Goal: Task Accomplishment & Management: Use online tool/utility

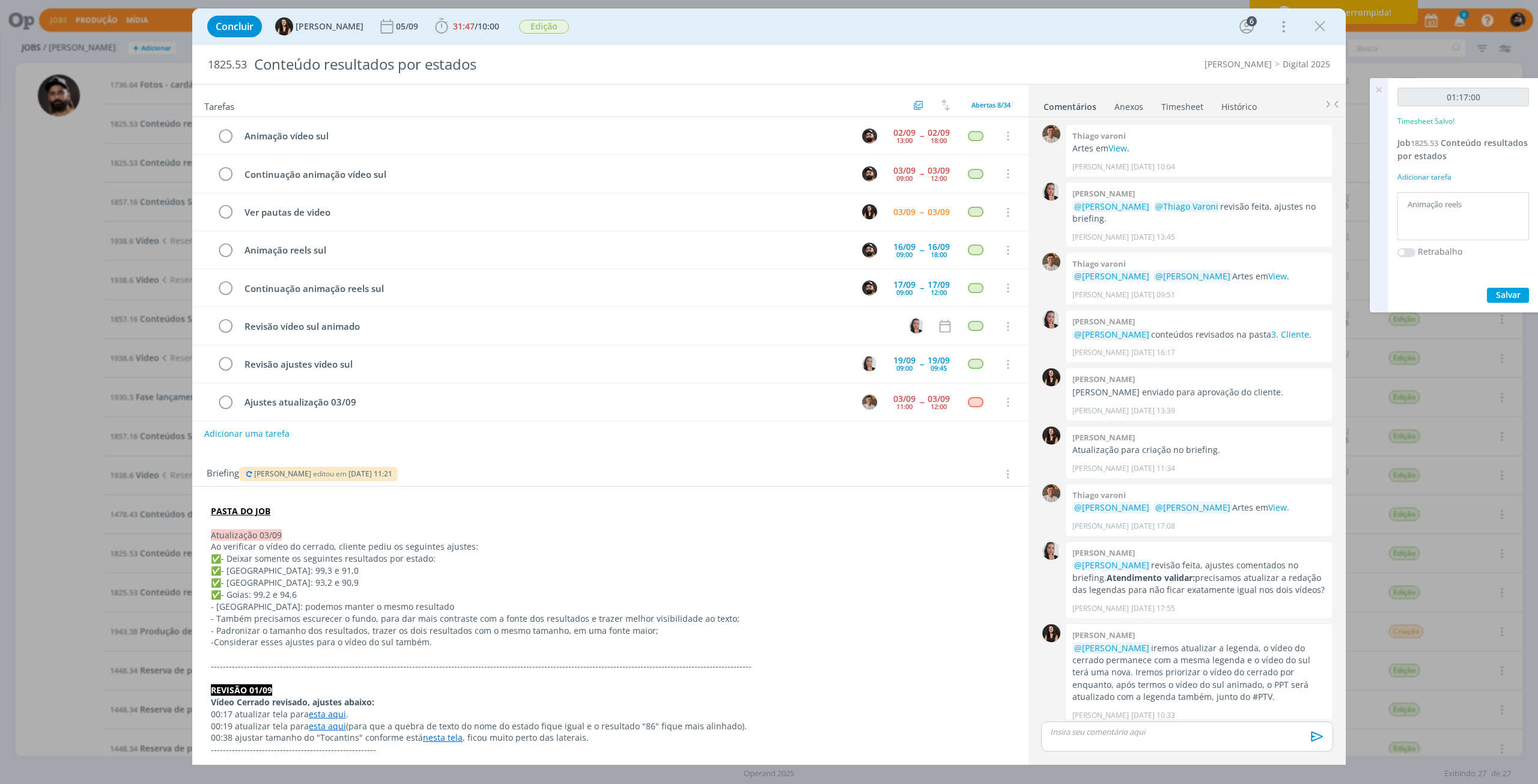
scroll to position [775, 0]
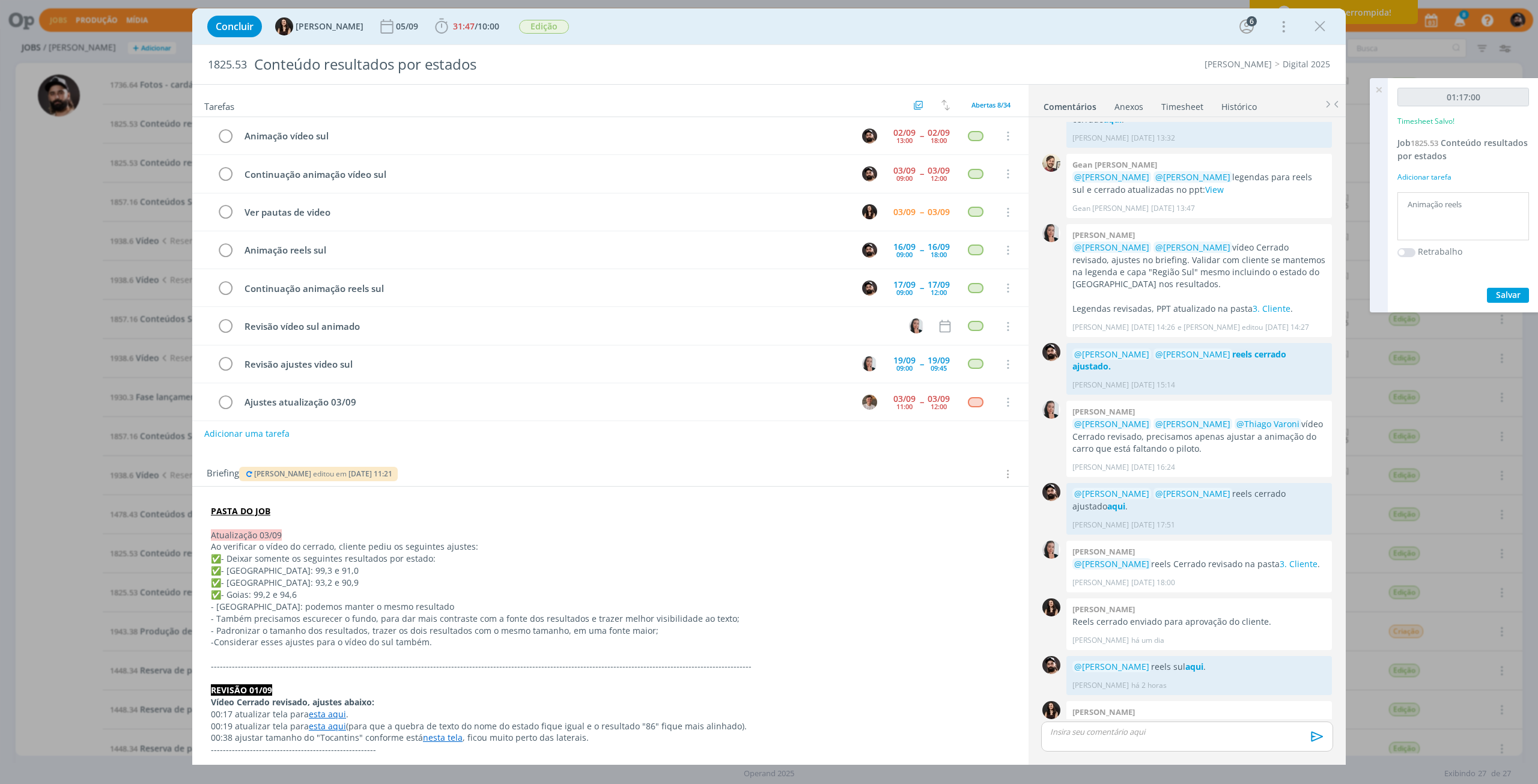
click at [807, 563] on p "✅- Deixar somente os seguintes resultados por estado:" at bounding box center [610, 559] width 799 height 12
click at [226, 135] on icon "dialog" at bounding box center [225, 136] width 17 height 18
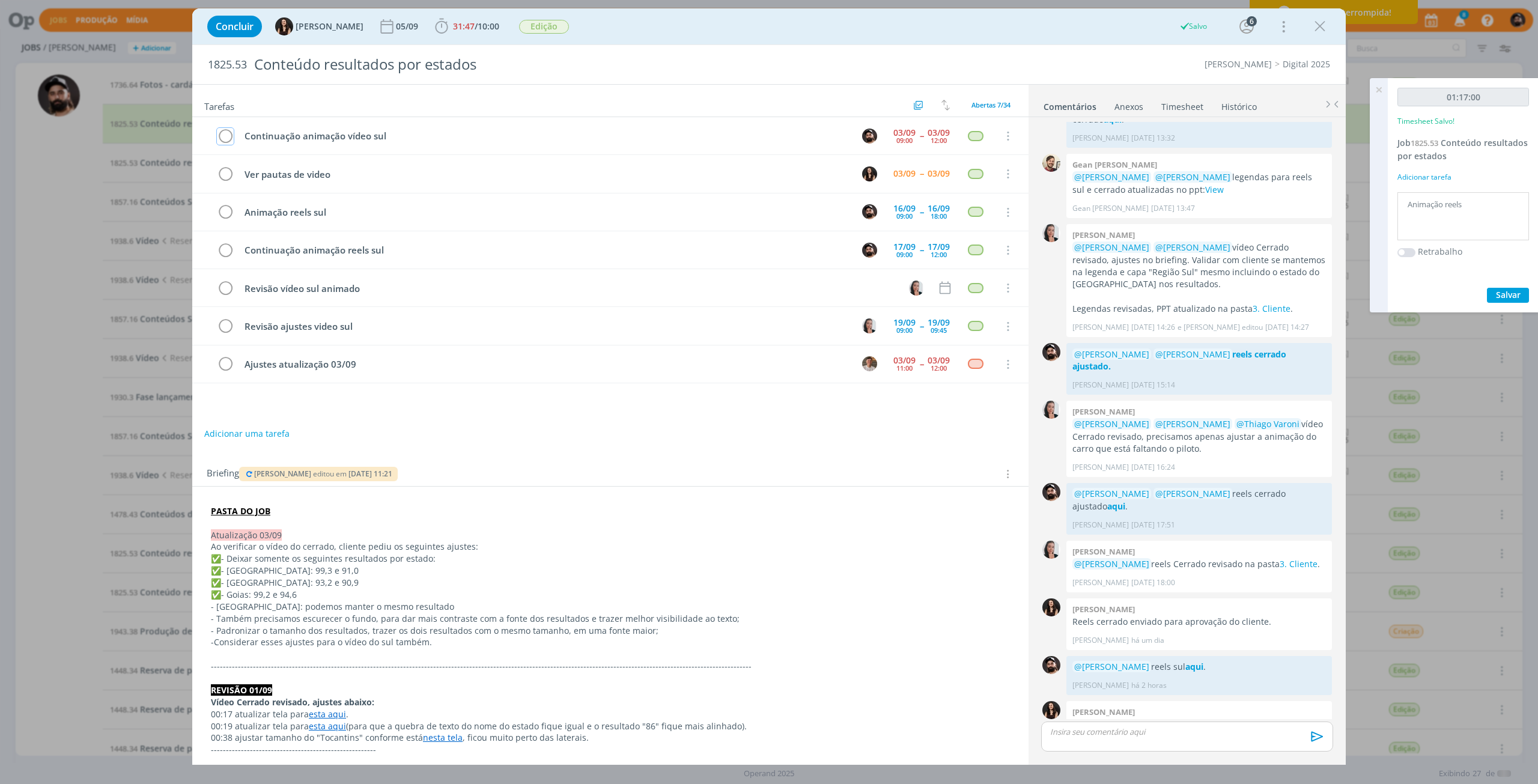
click at [226, 135] on icon "dialog" at bounding box center [225, 136] width 17 height 18
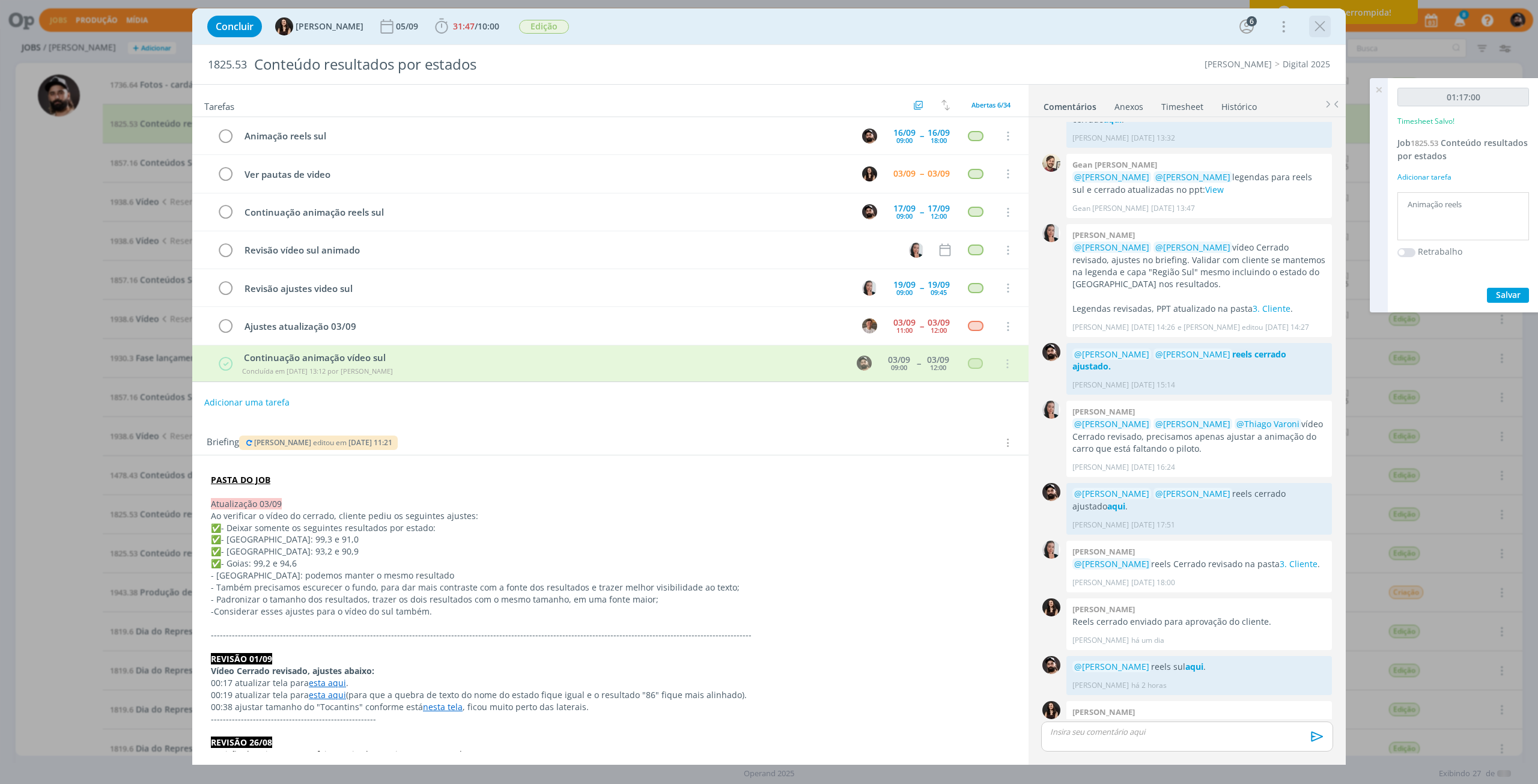
click at [1319, 32] on icon "dialog" at bounding box center [1319, 26] width 18 height 18
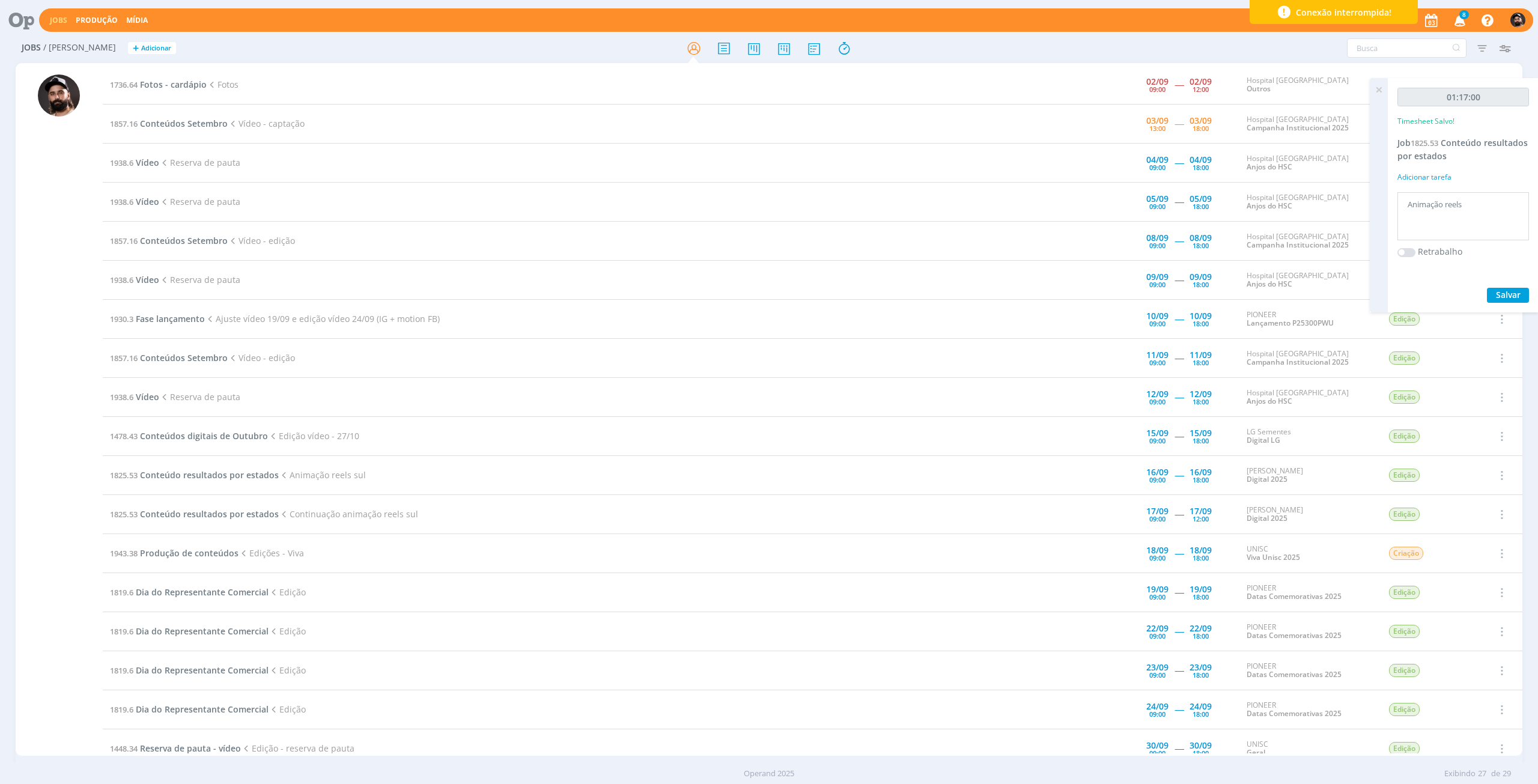
click at [314, 65] on div "1736.64 Fotos - cardápio Fotos 02/09 09:00 ----- 02/09 12:00 Hospital Santa Cru…" at bounding box center [769, 409] width 1507 height 693
click at [195, 123] on span "Conteúdos Setembro" at bounding box center [184, 123] width 88 height 11
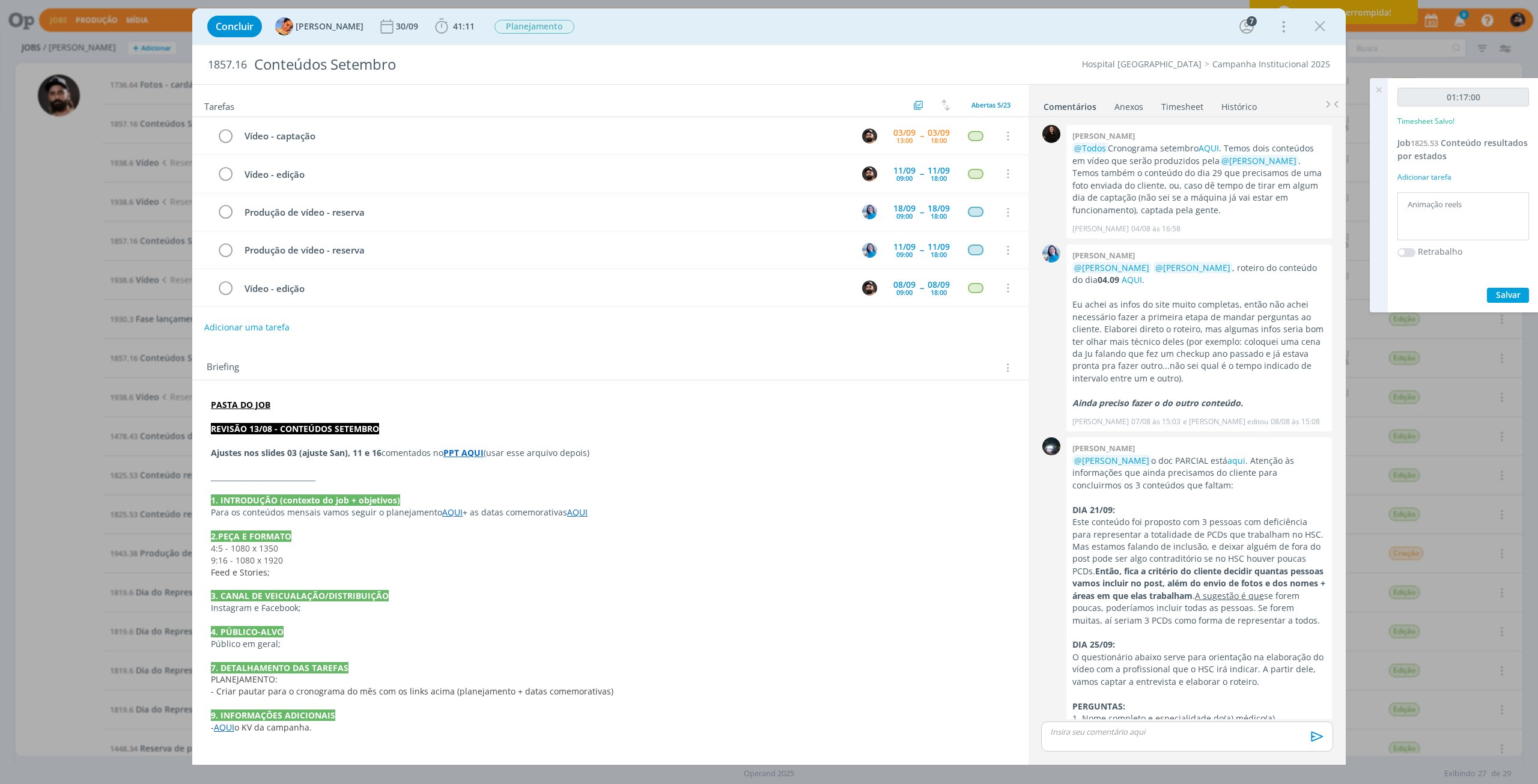
scroll to position [1084, 0]
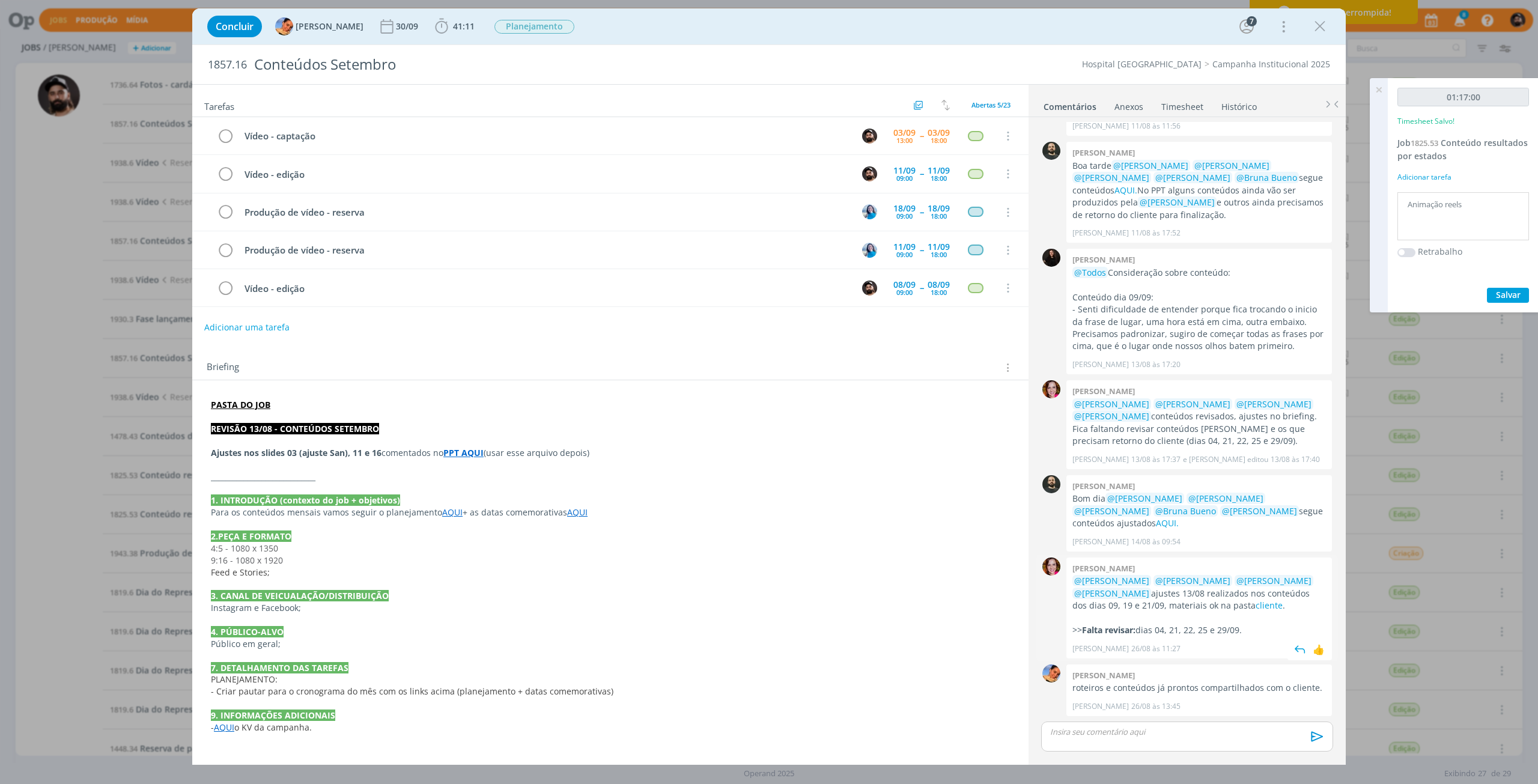
click at [1264, 611] on p "@Patrick Freitas @Luíza Santana @Beatriz Luchese @Karoline Arend ajustes 13/08 …" at bounding box center [1199, 593] width 254 height 37
click at [1093, 276] on span "@Todos" at bounding box center [1089, 272] width 32 height 11
click at [256, 405] on strong "PASTA DO JOB" at bounding box center [240, 404] width 60 height 11
click at [269, 427] on link "https://sobeae.sharepoint.com/:f:/s/SOBEAE/EpDOqbPYsoNJu34uto9icX8B6_xeLjnapmyn…" at bounding box center [289, 427] width 91 height 15
click at [433, 26] on icon "dialog" at bounding box center [441, 26] width 18 height 18
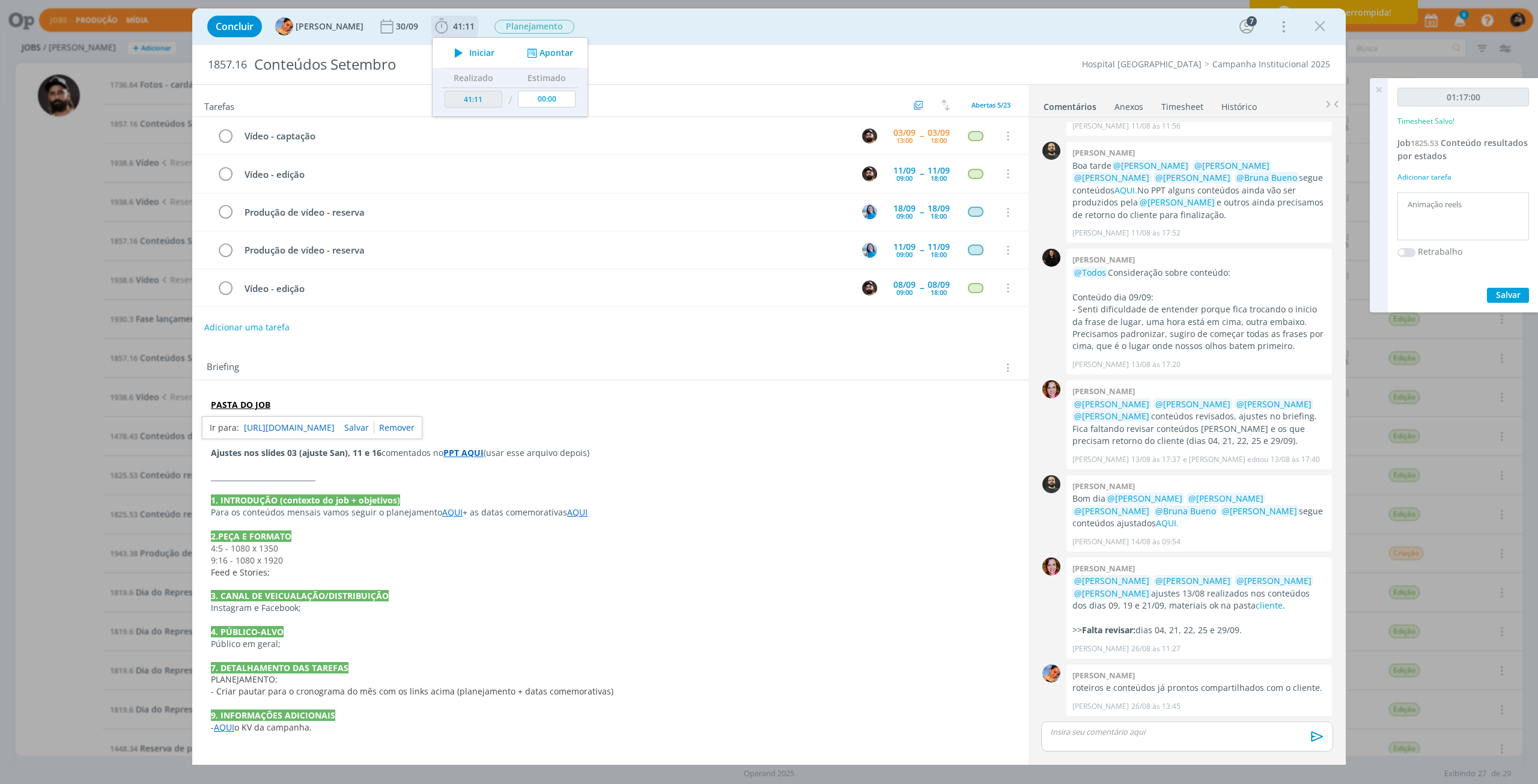
click at [453, 58] on icon "dialog" at bounding box center [458, 52] width 21 height 15
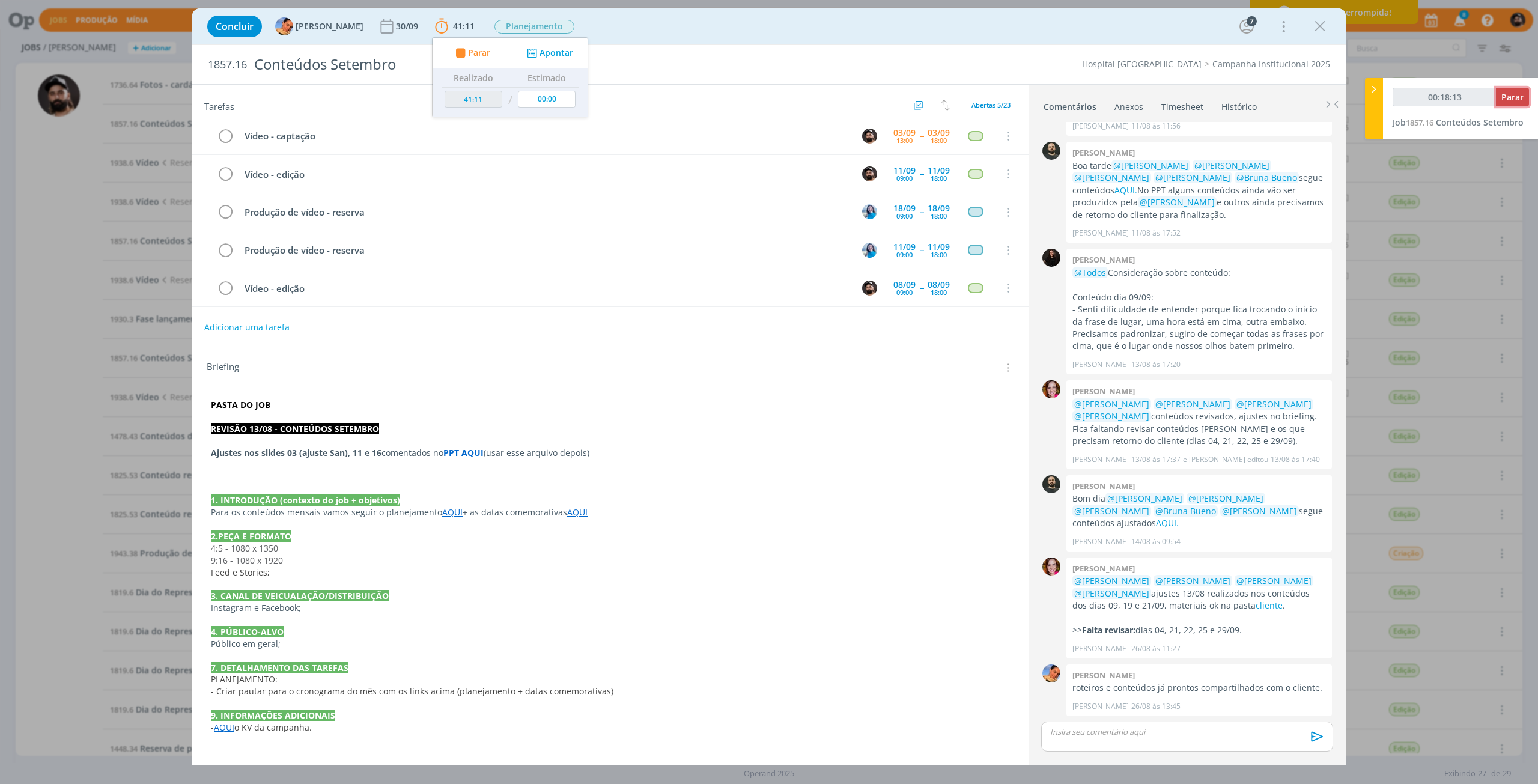
click at [1510, 93] on span "Parar" at bounding box center [1512, 97] width 22 height 11
drag, startPoint x: 1183, startPoint y: 100, endPoint x: 1202, endPoint y: 107, distance: 20.2
click at [1183, 100] on link "Timesheet" at bounding box center [1182, 104] width 43 height 17
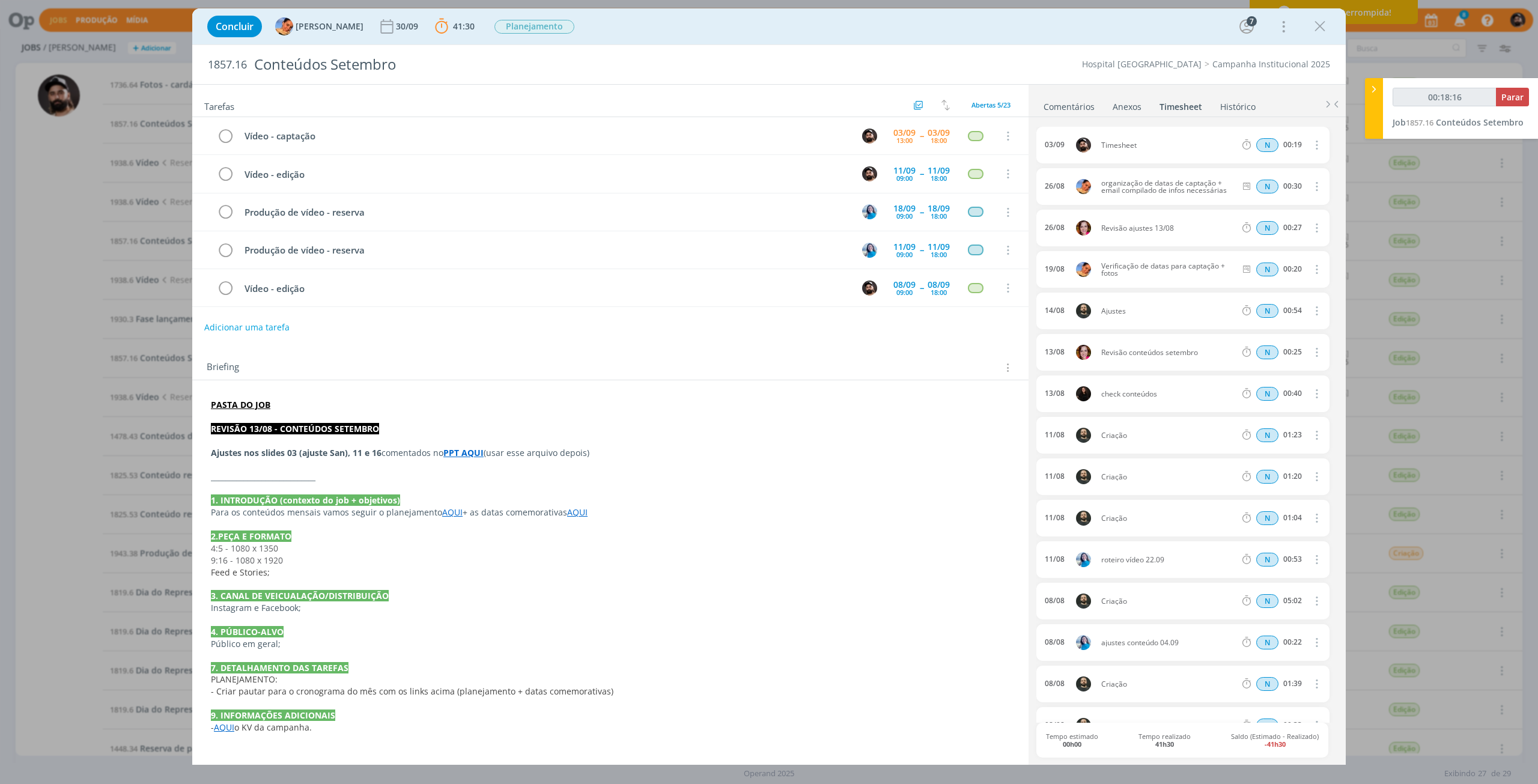
click at [1311, 150] on icon "dialog" at bounding box center [1315, 144] width 13 height 14
click at [1301, 166] on link "Excluir" at bounding box center [1281, 166] width 95 height 19
click at [1306, 139] on button "Sim" at bounding box center [1305, 146] width 23 height 13
type input "00:19:00"
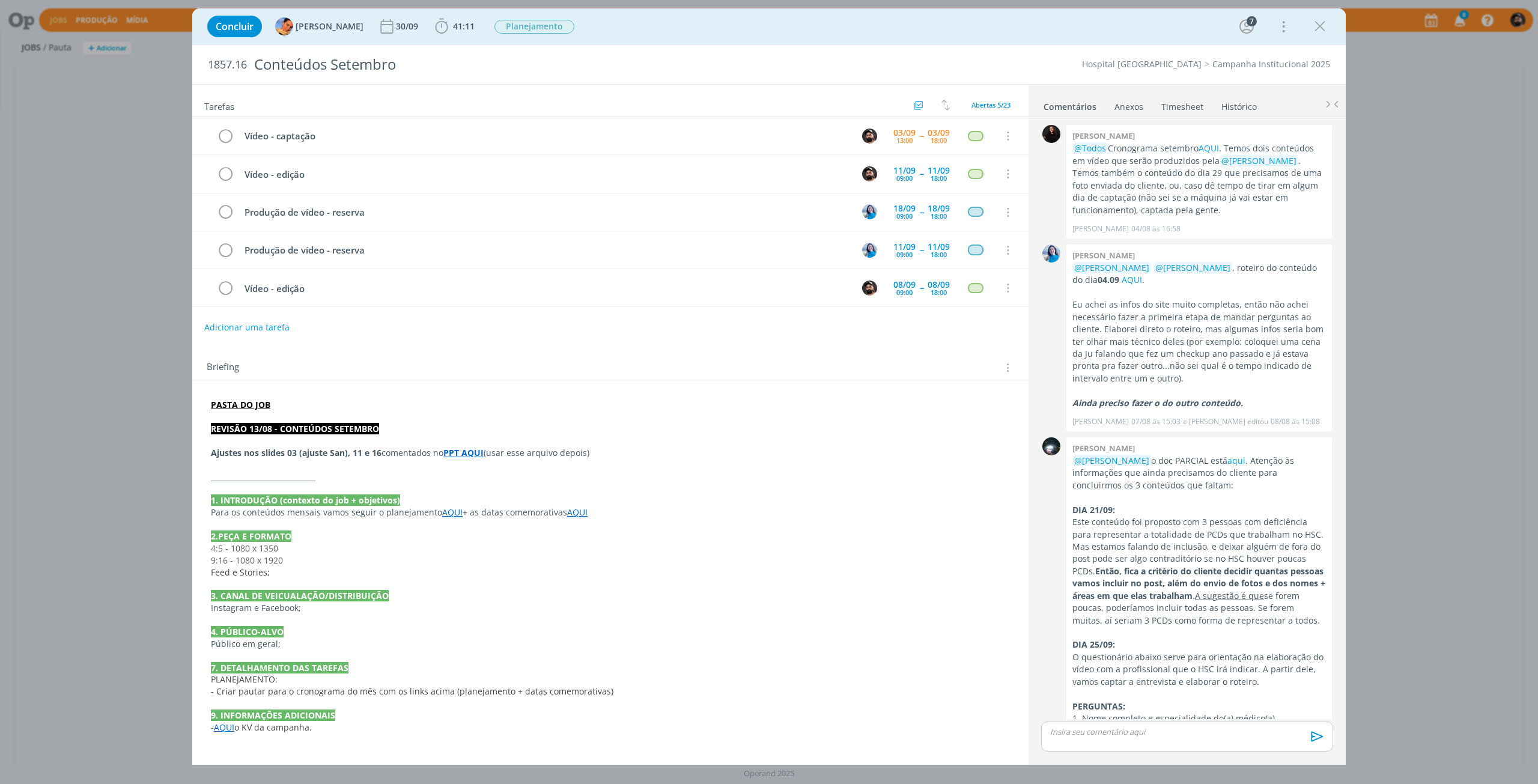
scroll to position [1084, 0]
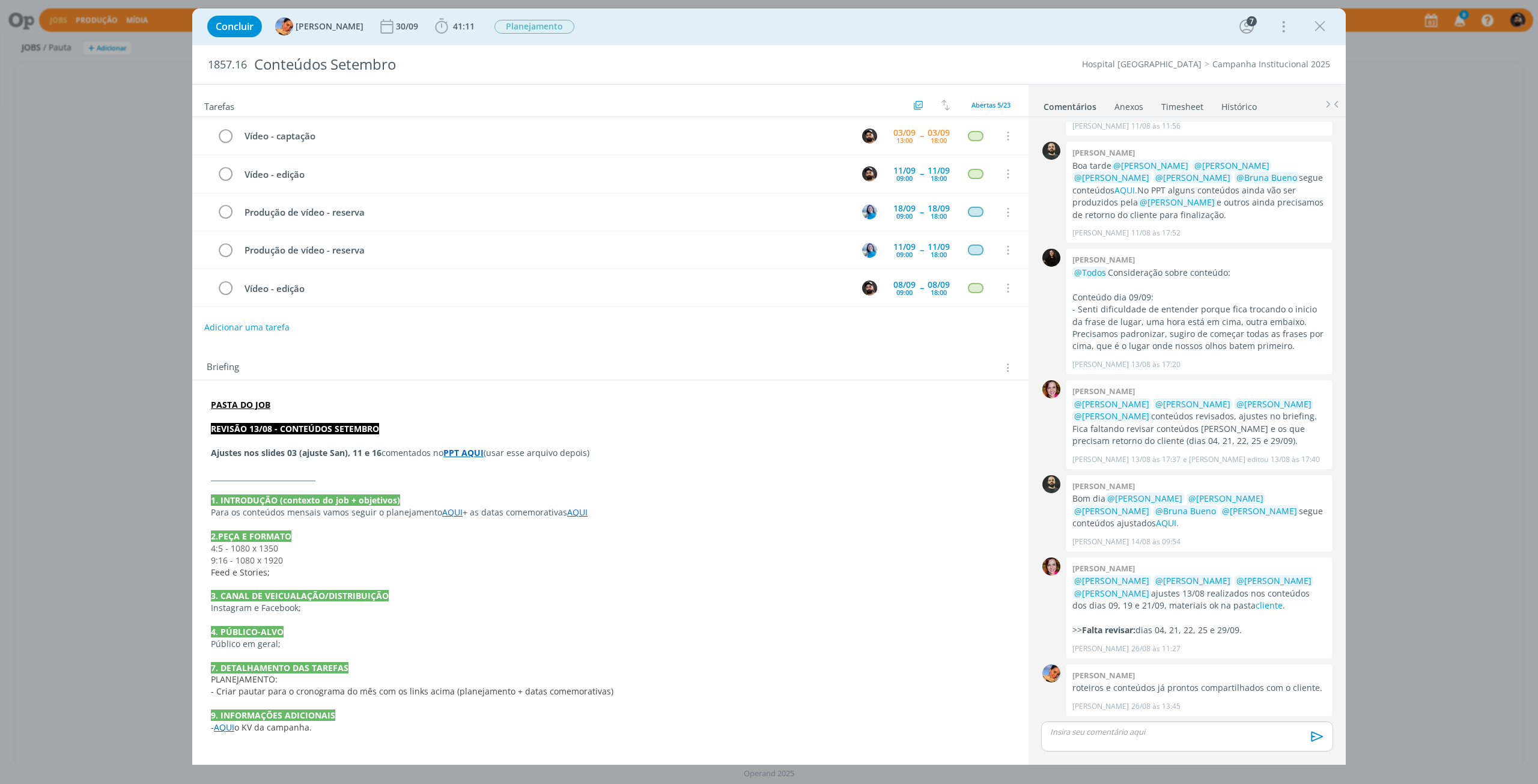
click at [1170, 103] on link "Timesheet" at bounding box center [1182, 104] width 43 height 17
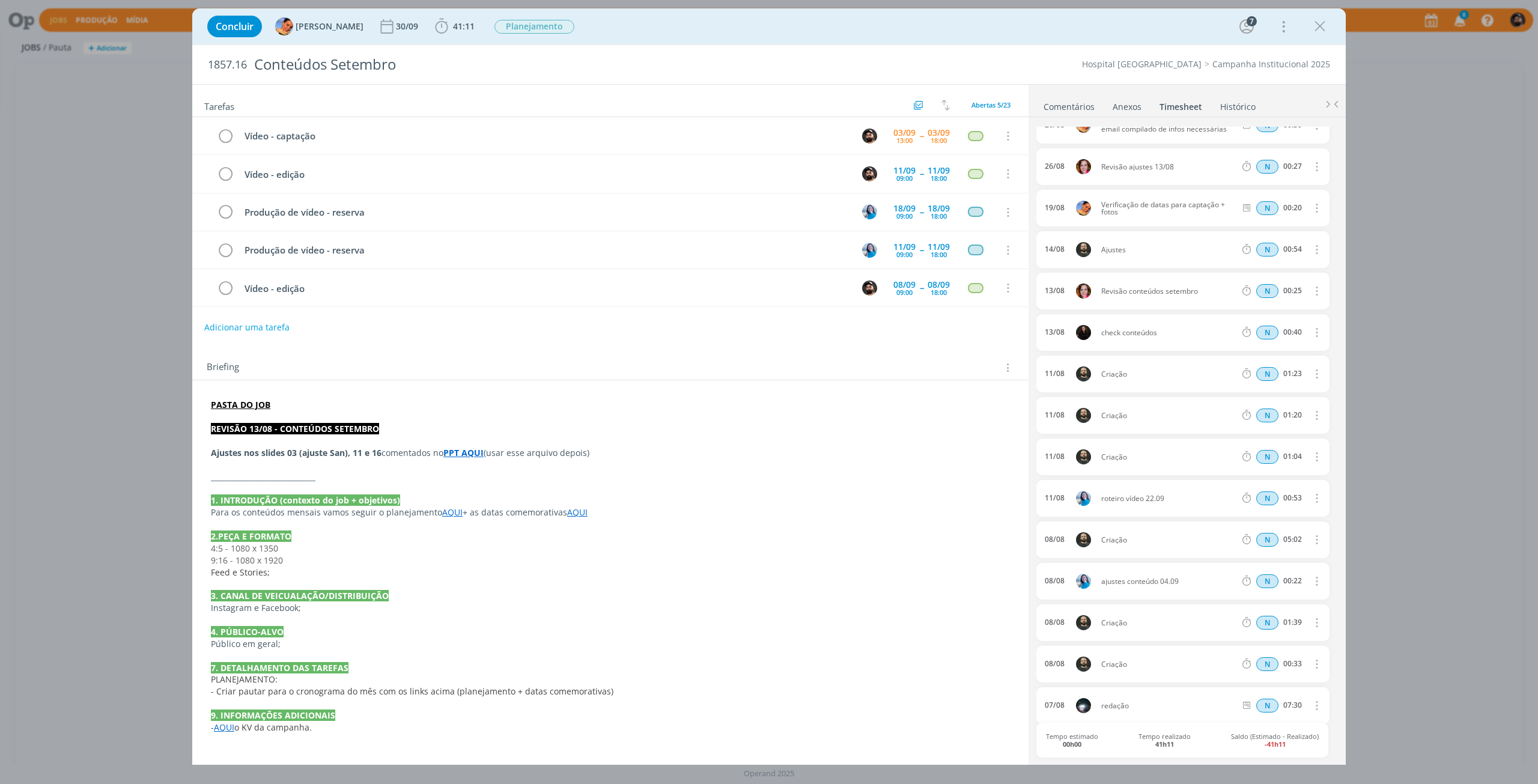
scroll to position [0, 0]
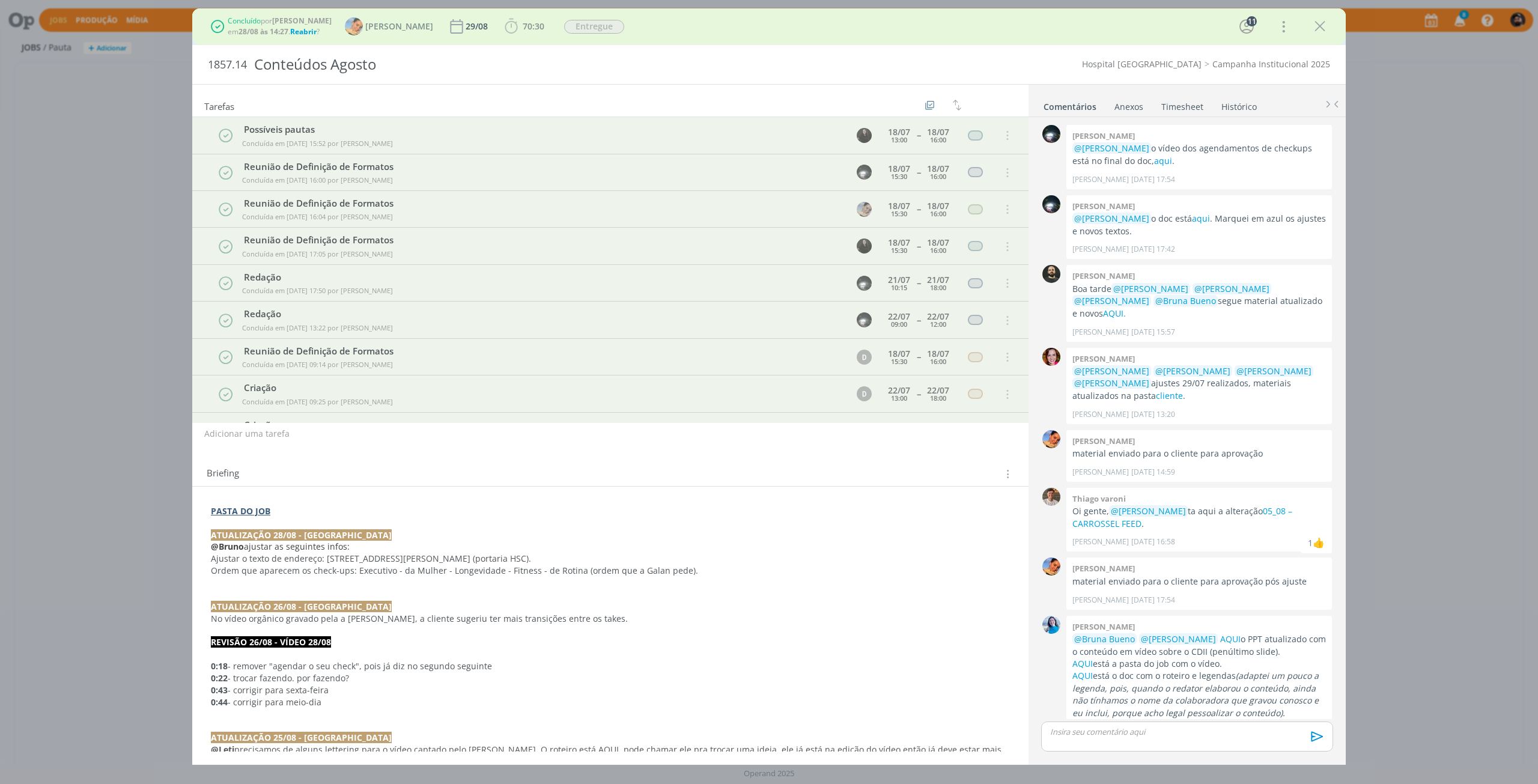
scroll to position [1184, 0]
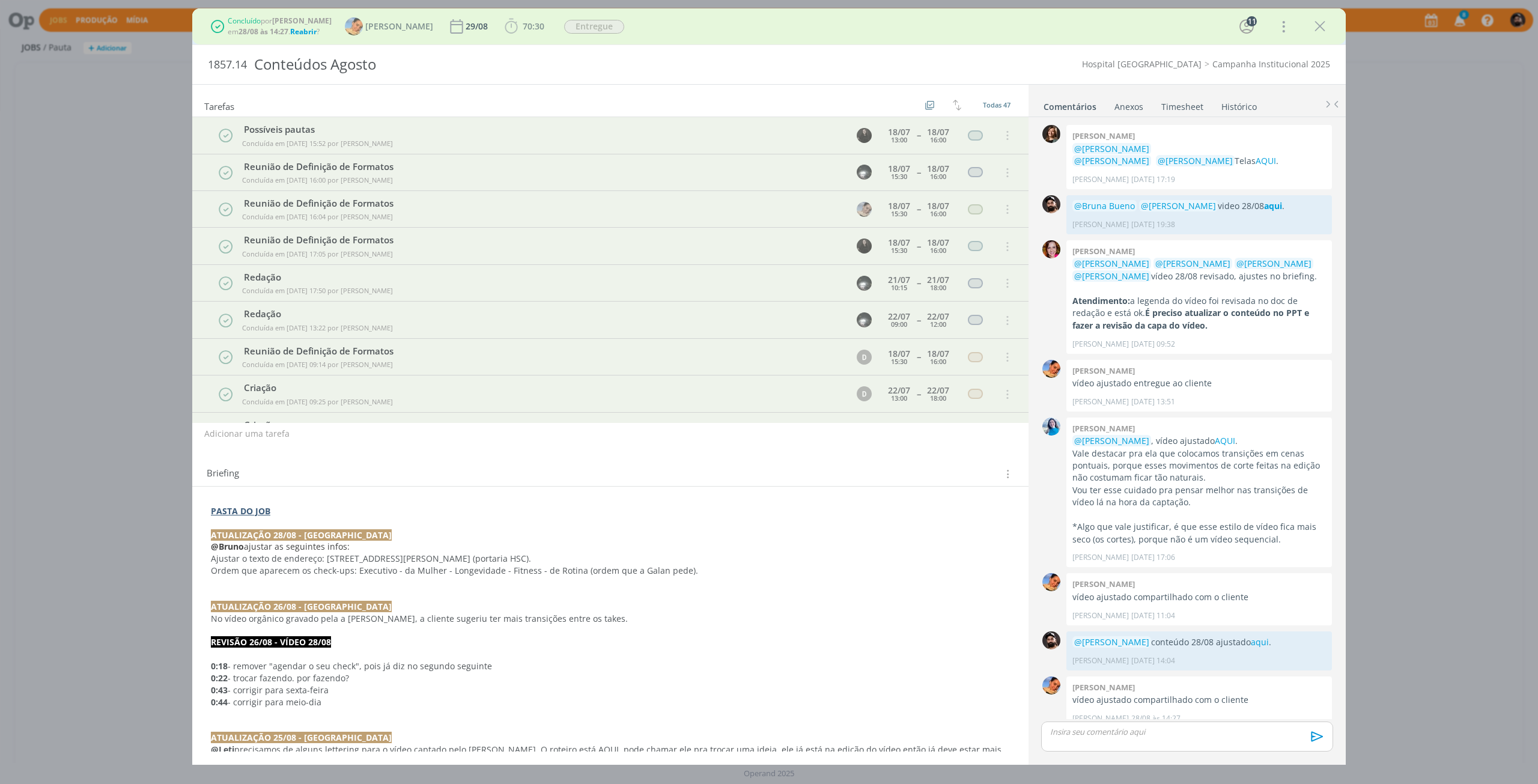
click at [1182, 109] on link "Timesheet" at bounding box center [1182, 104] width 43 height 17
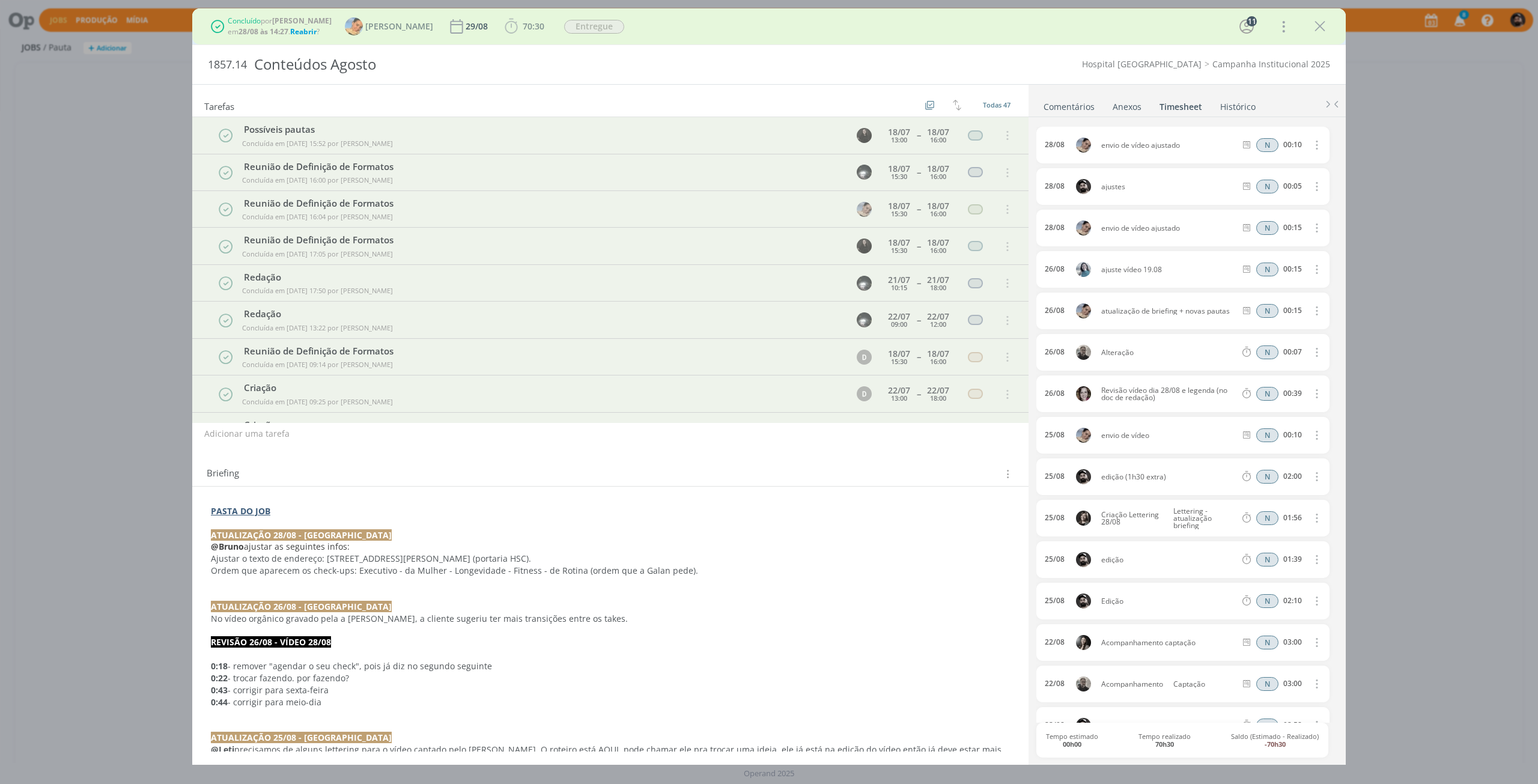
scroll to position [60, 0]
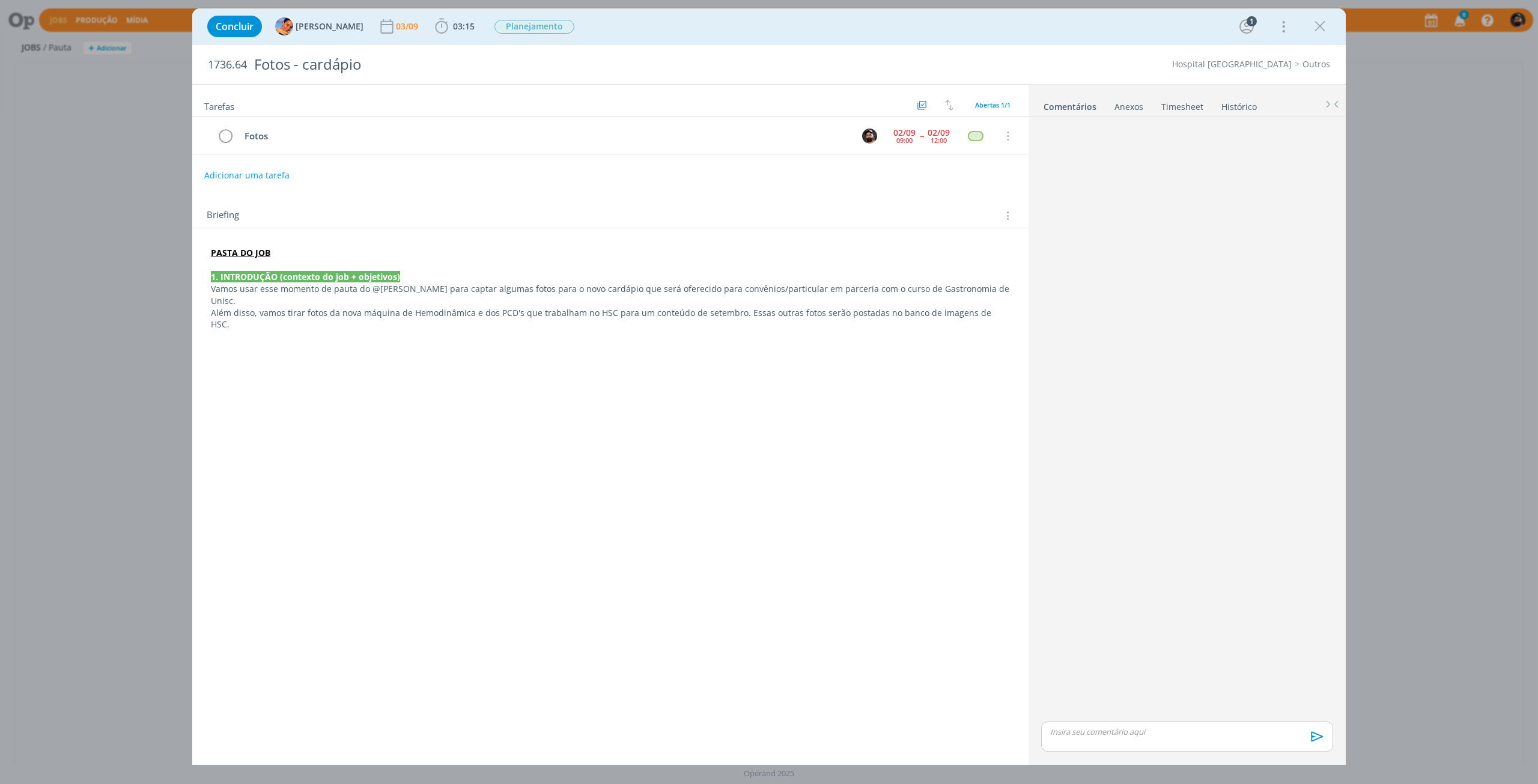
click at [1171, 105] on link "Timesheet" at bounding box center [1182, 104] width 43 height 17
